Goal: Task Accomplishment & Management: Manage account settings

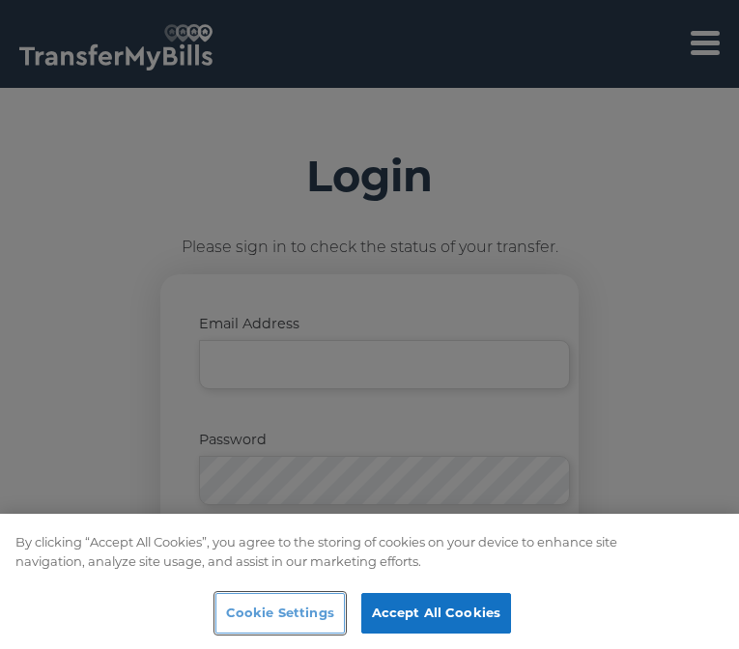
click at [215, 616] on button "Cookie Settings" at bounding box center [279, 613] width 129 height 41
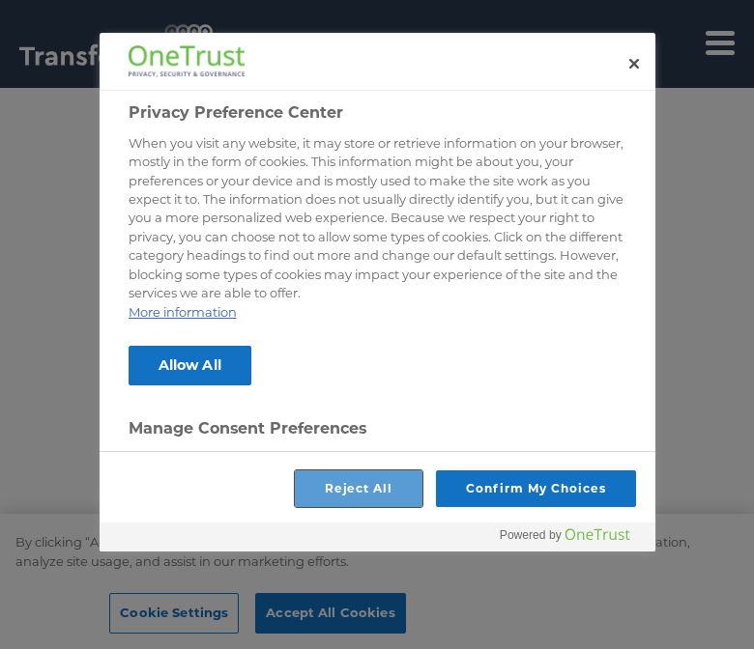
click at [322, 499] on button "Reject All" at bounding box center [359, 489] width 128 height 37
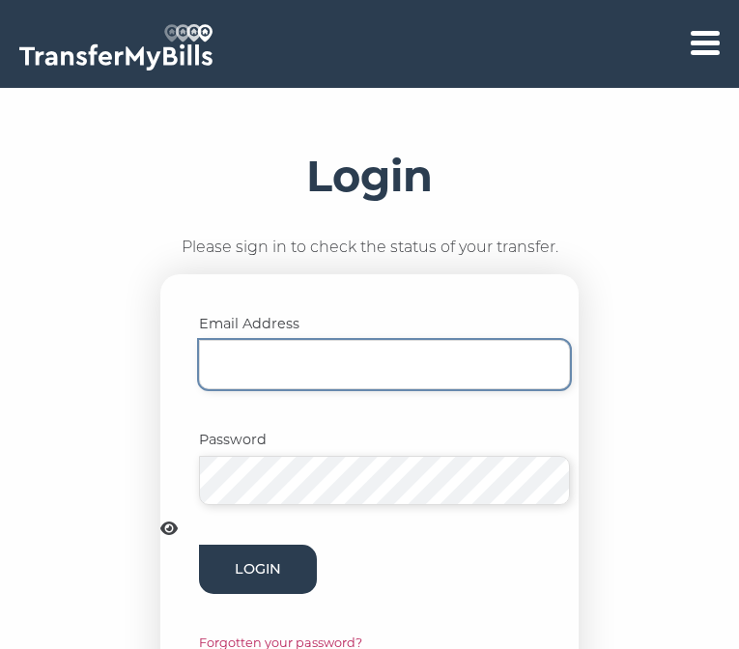
click at [311, 385] on input "Email Address" at bounding box center [384, 364] width 371 height 49
type input "shausenfa@gmail.com"
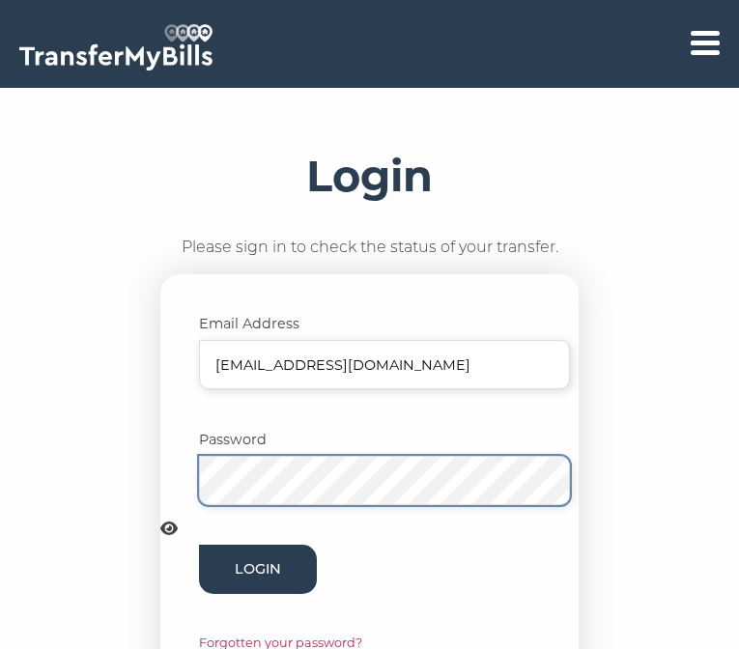
click at [199, 545] on button "Login" at bounding box center [258, 569] width 118 height 49
